Goal: Task Accomplishment & Management: Use online tool/utility

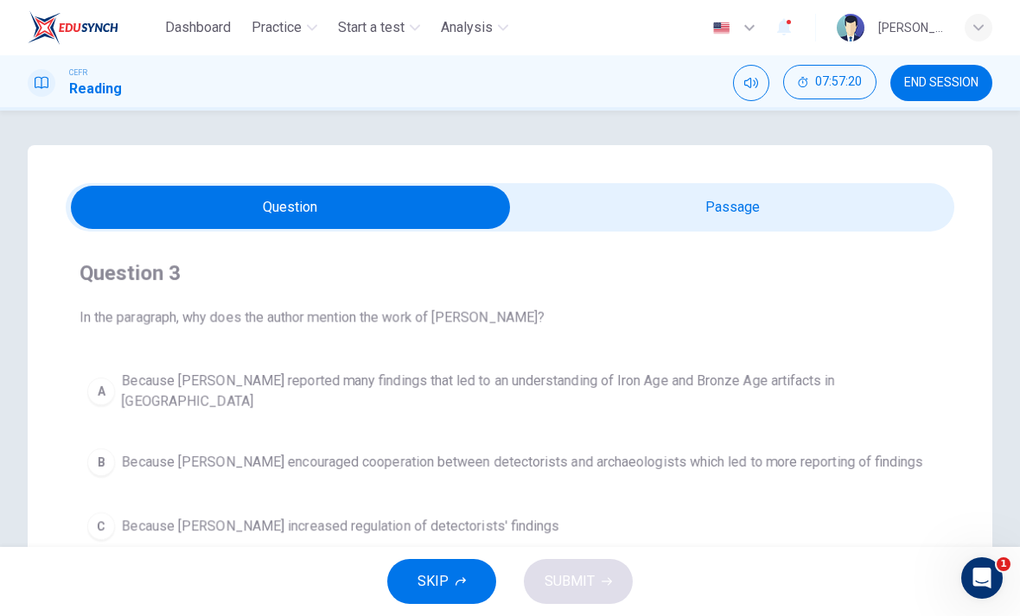
scroll to position [110, 0]
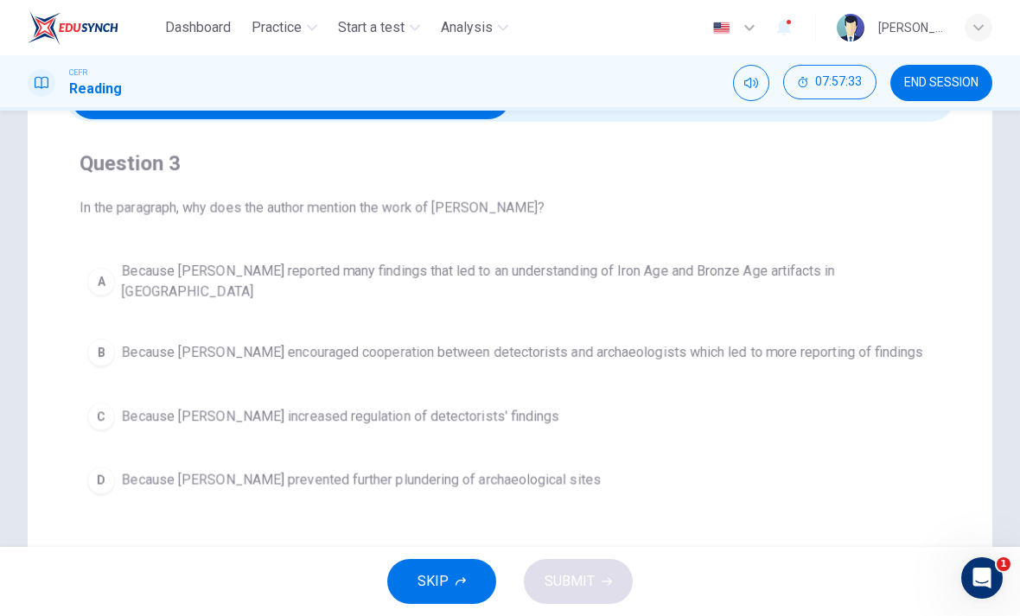
click at [889, 343] on span "Because Tony Gregory encouraged cooperation between detectorists and archaeolog…" at bounding box center [522, 352] width 801 height 21
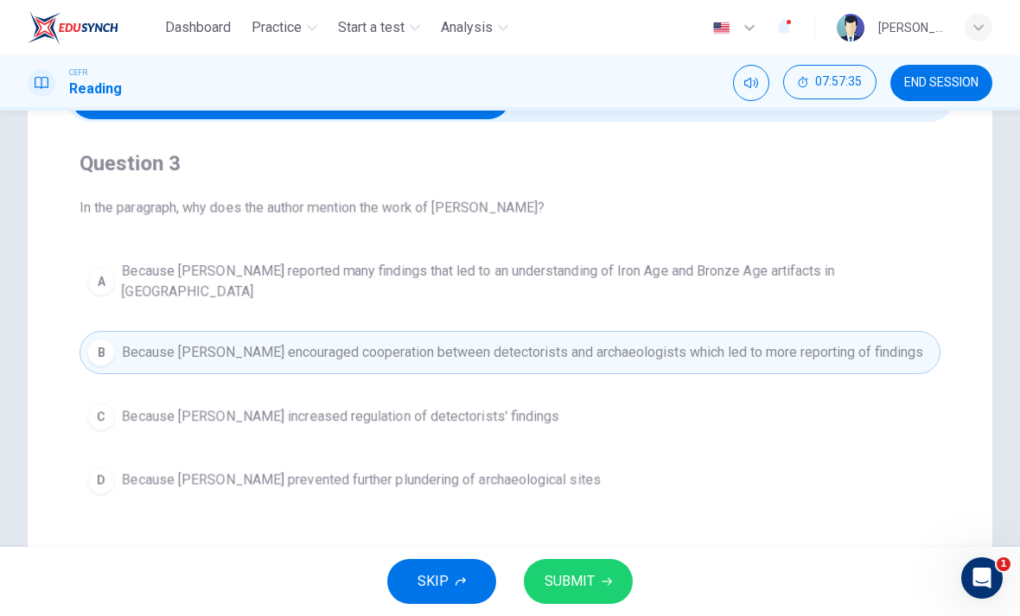
click at [603, 583] on icon "button" at bounding box center [607, 582] width 10 height 10
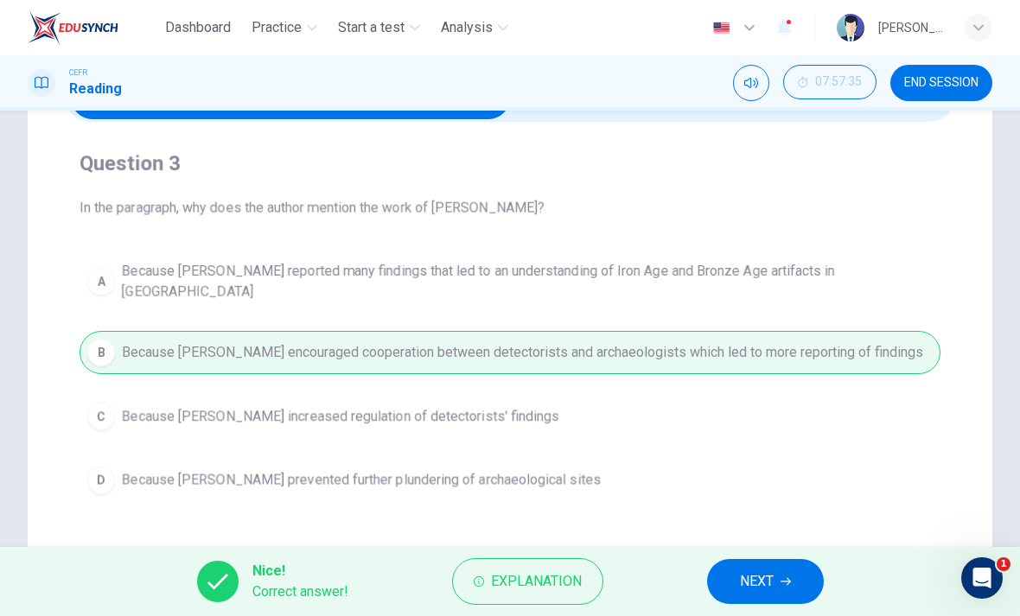
click at [775, 584] on button "NEXT" at bounding box center [765, 581] width 117 height 45
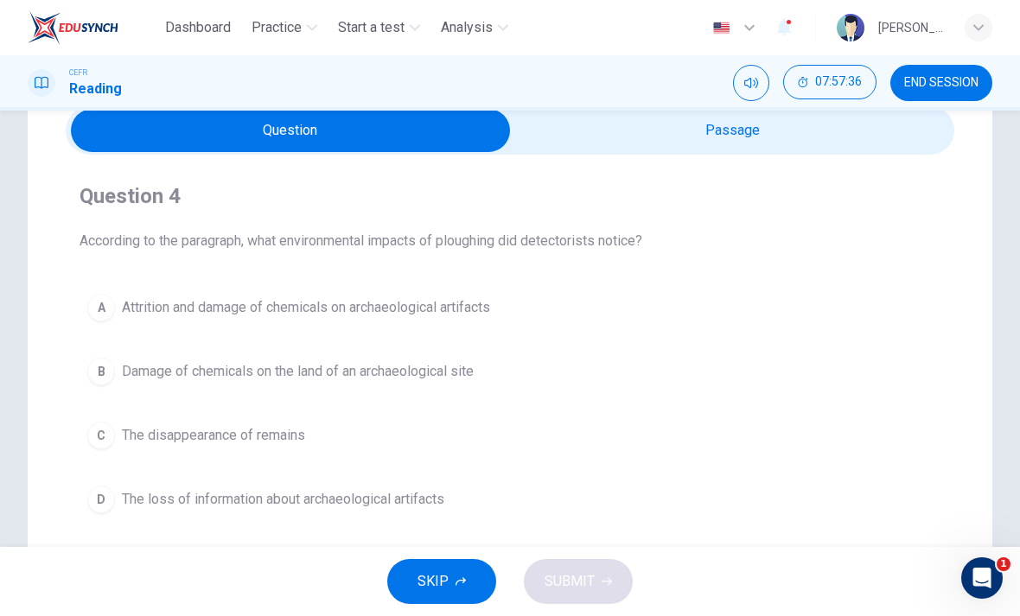
scroll to position [74, 0]
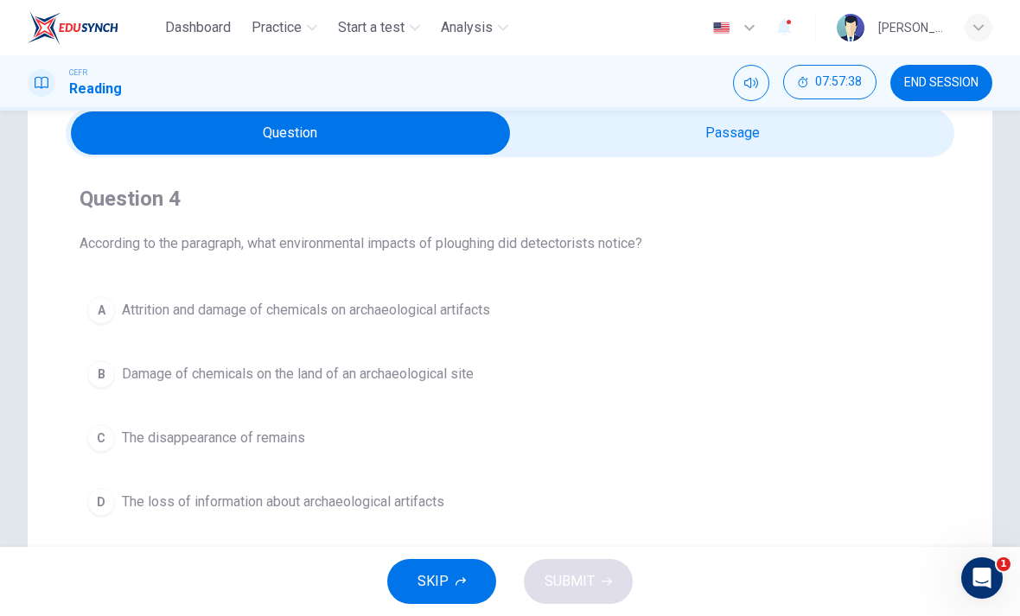
click at [902, 137] on input "checkbox" at bounding box center [290, 133] width 1333 height 43
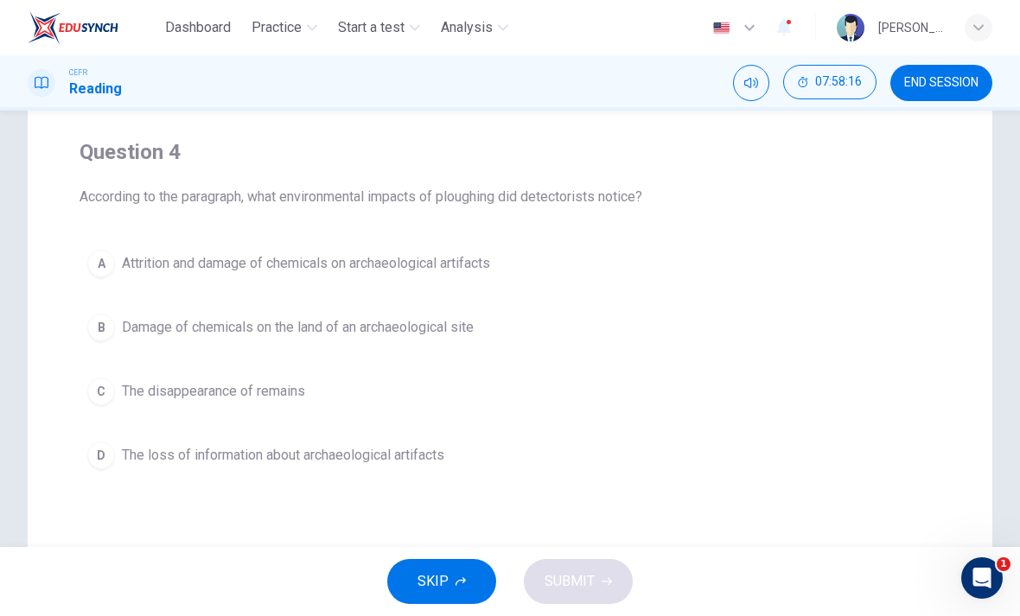
scroll to position [122, 0]
click at [507, 321] on button "B Damage of chemicals on the land of an archaeological site" at bounding box center [510, 326] width 861 height 43
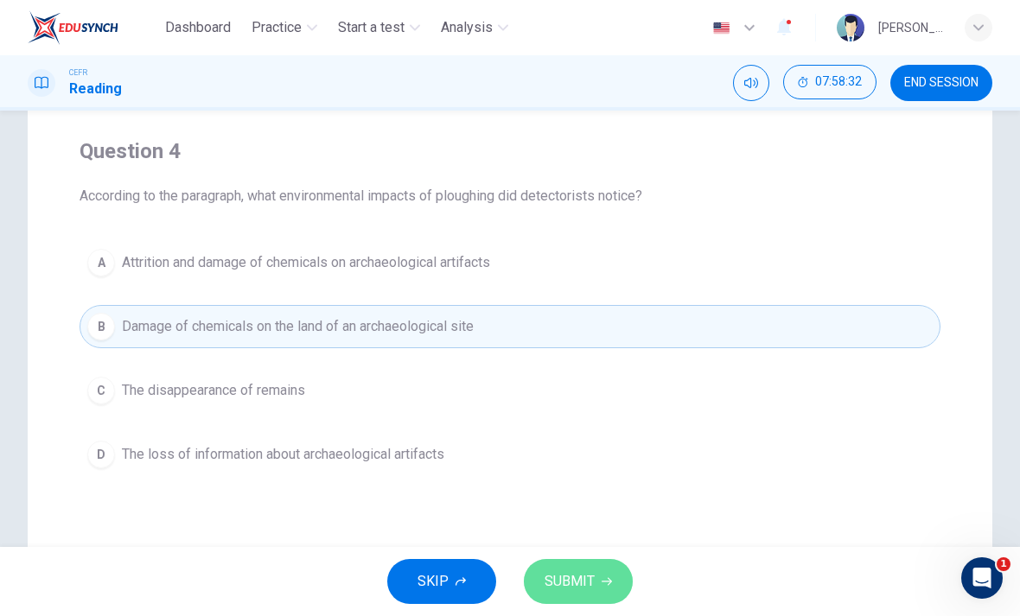
click at [626, 584] on button "SUBMIT" at bounding box center [578, 581] width 109 height 45
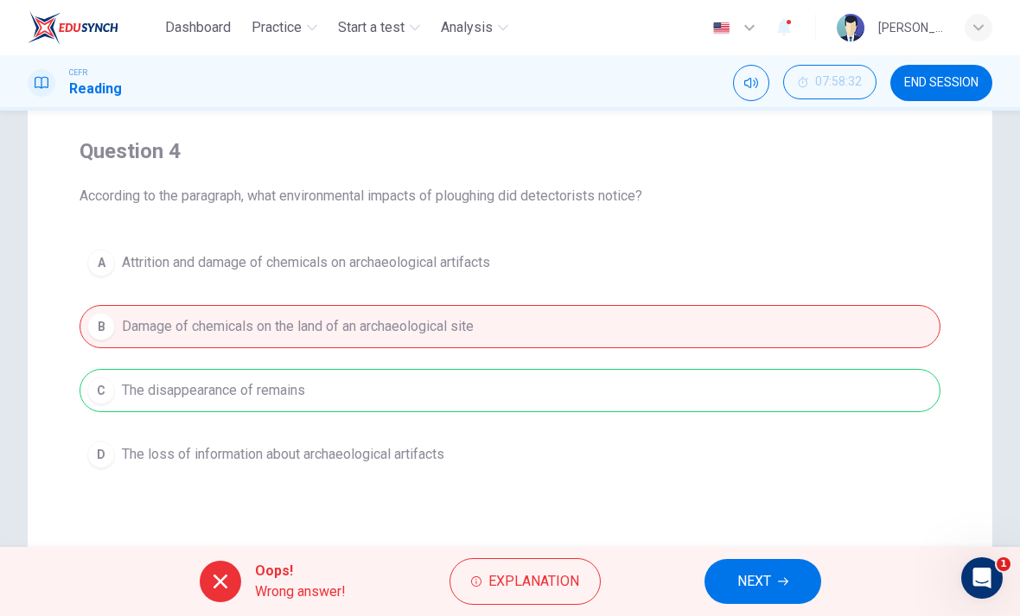
click at [758, 577] on span "NEXT" at bounding box center [754, 582] width 34 height 24
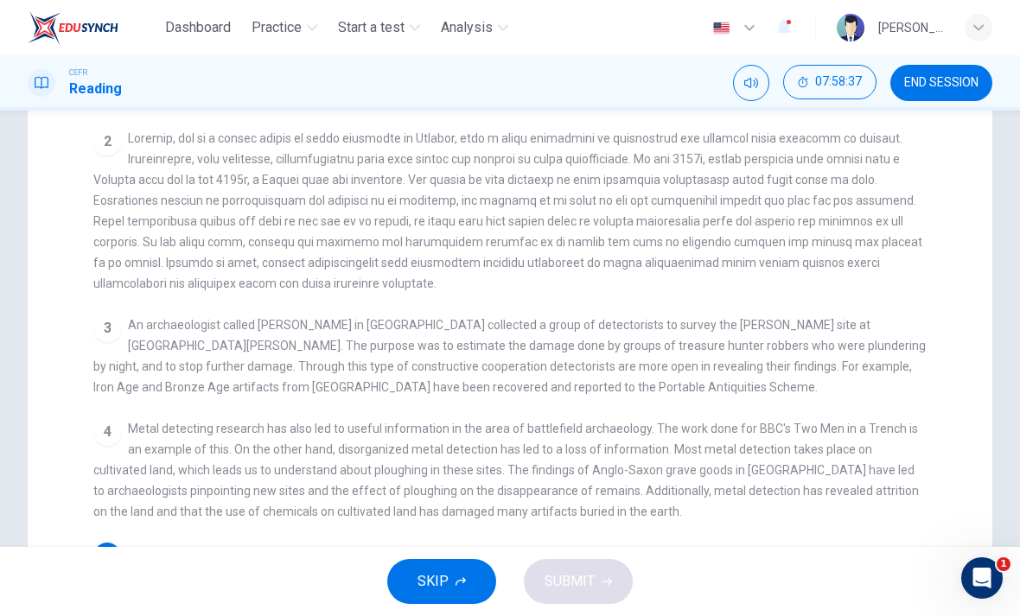
scroll to position [286, 0]
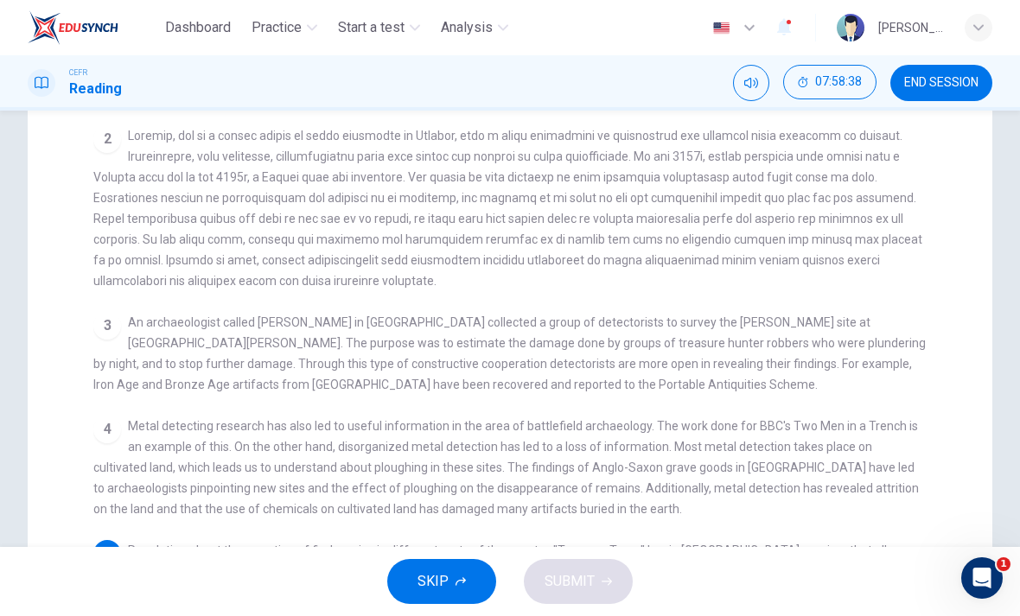
checkbox input "false"
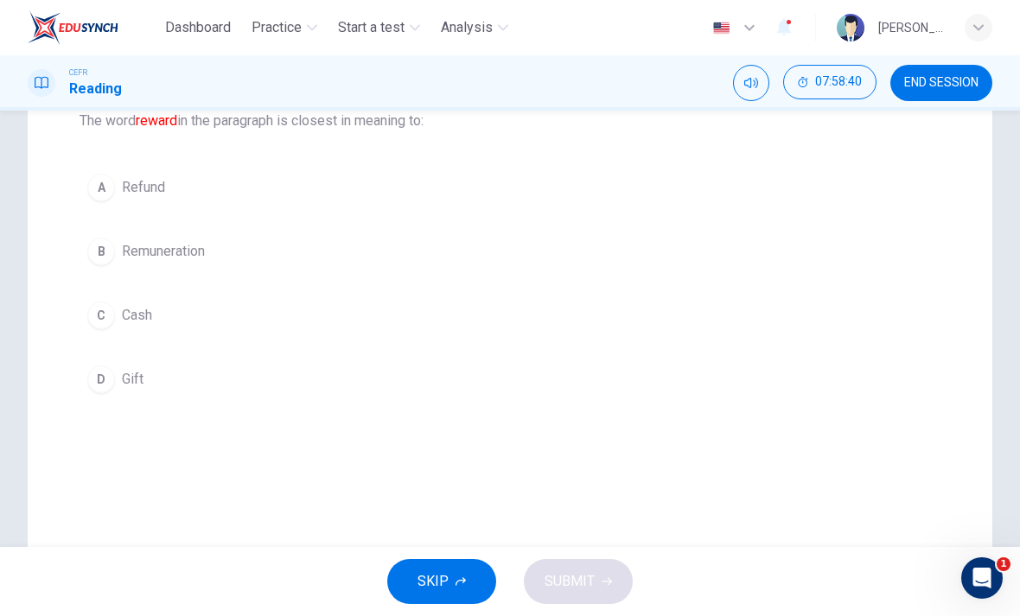
scroll to position [198, 0]
click at [150, 394] on button "D Gift" at bounding box center [510, 378] width 861 height 43
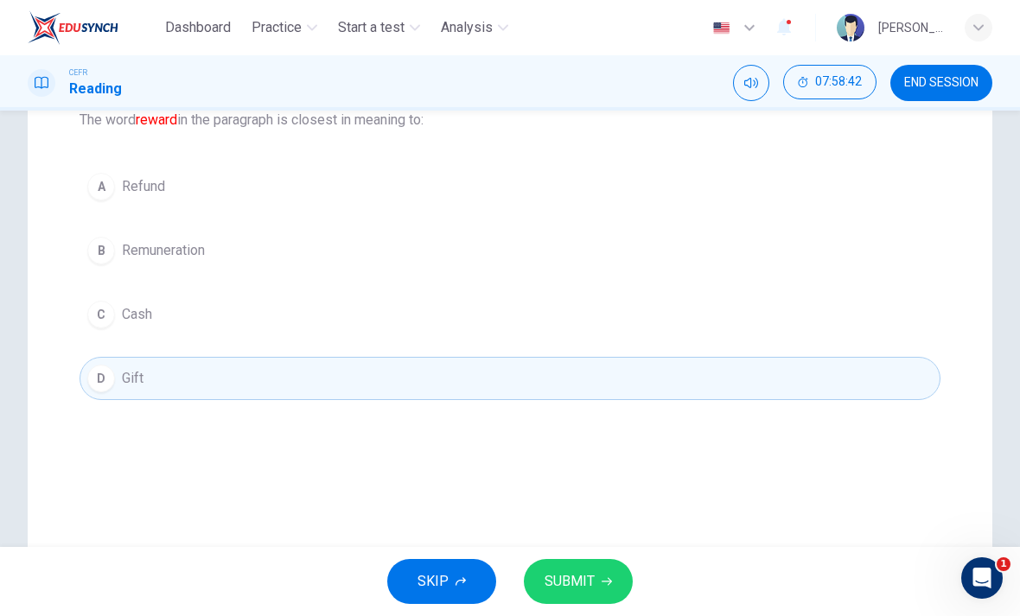
click at [615, 572] on button "SUBMIT" at bounding box center [578, 581] width 109 height 45
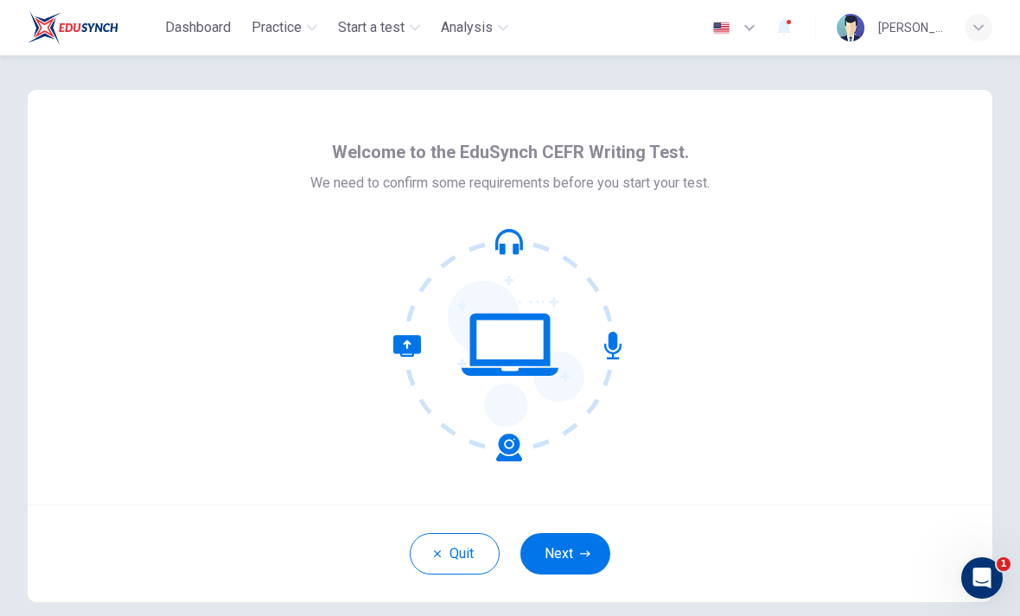
click at [169, 16] on button "Dashboard" at bounding box center [198, 27] width 80 height 31
